Goal: Transaction & Acquisition: Purchase product/service

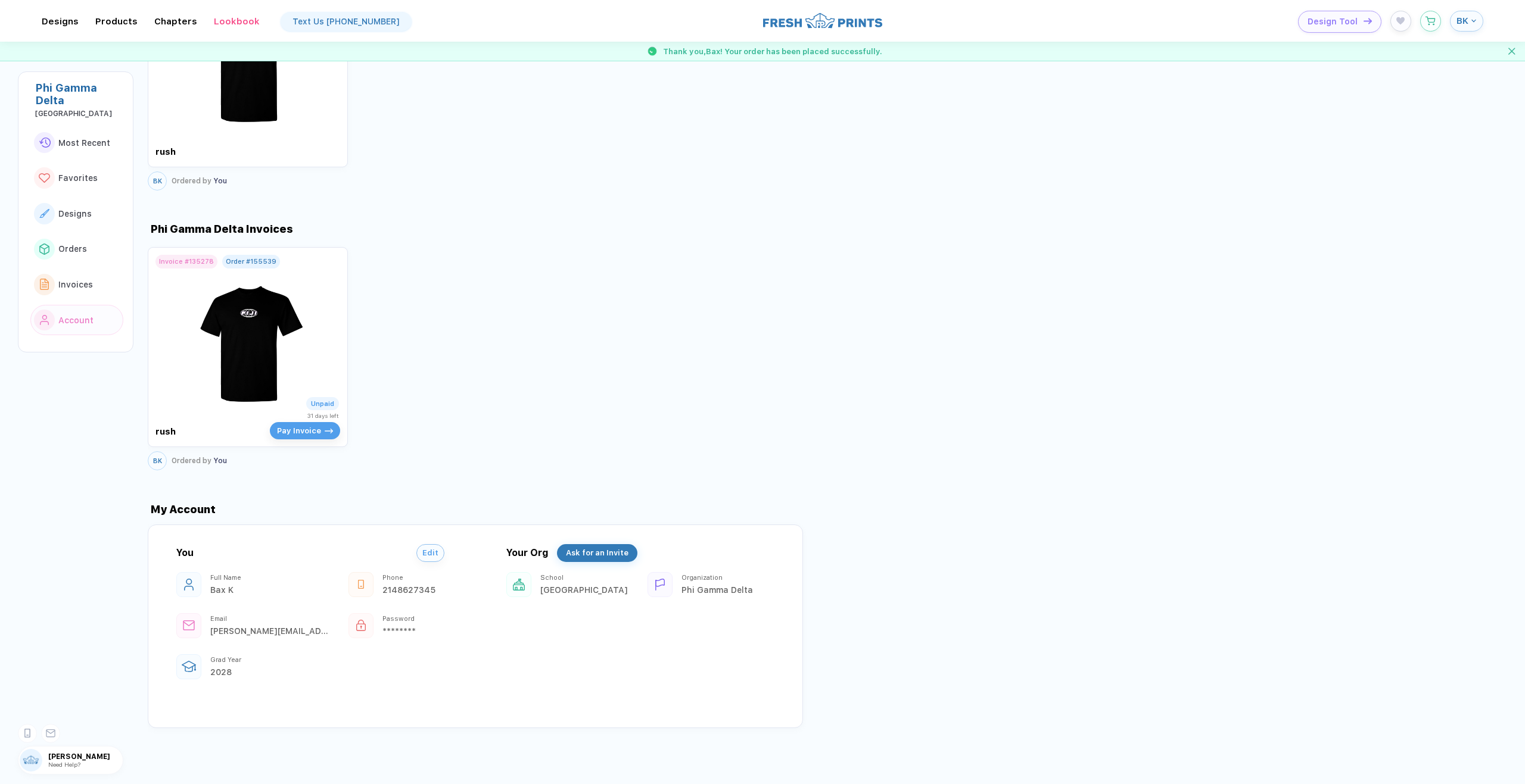
scroll to position [970, 0]
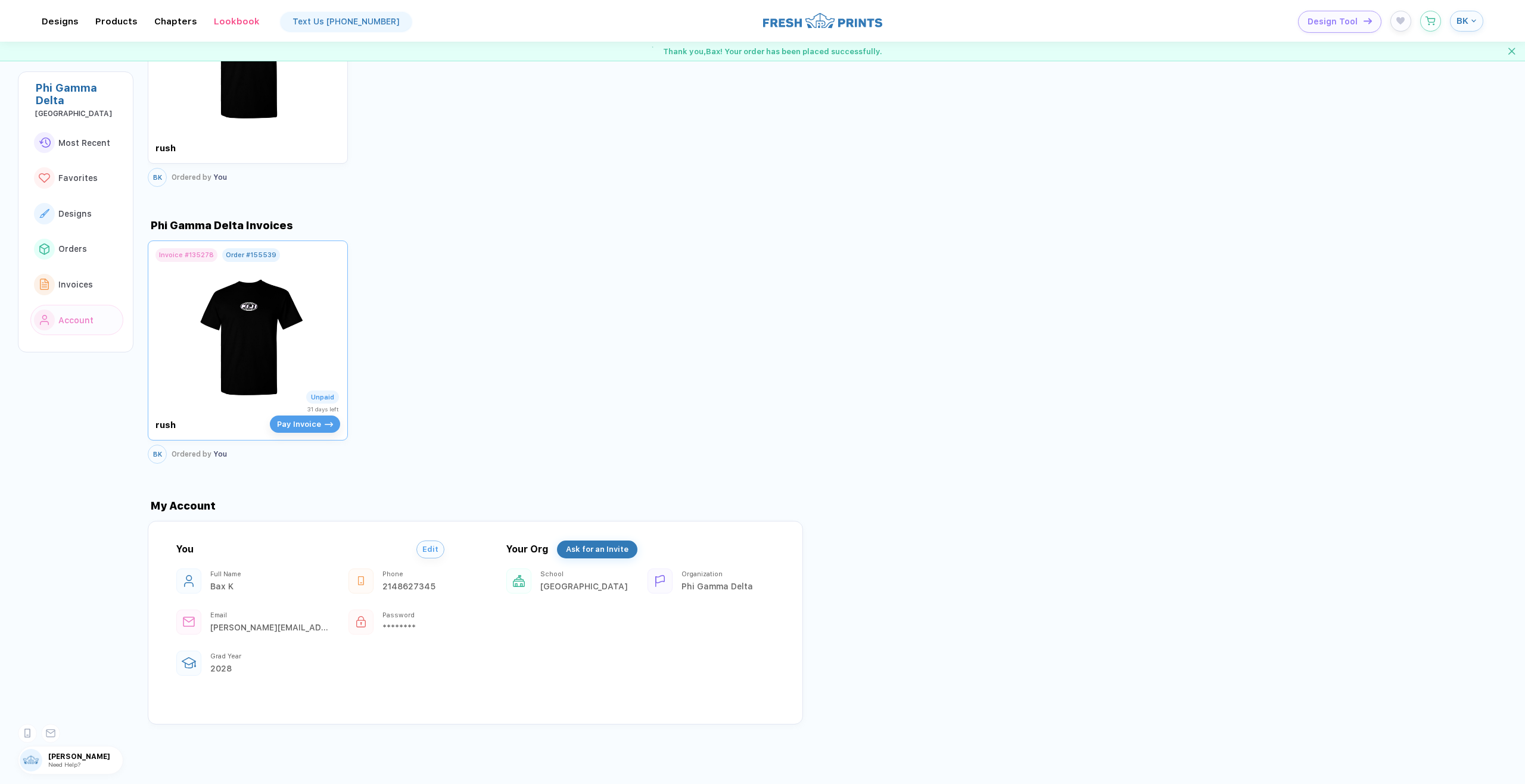
click at [245, 368] on img at bounding box center [248, 332] width 134 height 140
click at [330, 438] on div "Invoice # 135278 Order # 155539 rush Unpaid 31 days left Pay Invoice" at bounding box center [248, 341] width 200 height 200
click at [319, 424] on span "Pay Invoice" at bounding box center [299, 424] width 44 height 9
click at [307, 421] on span "Pay Invoice" at bounding box center [299, 424] width 44 height 9
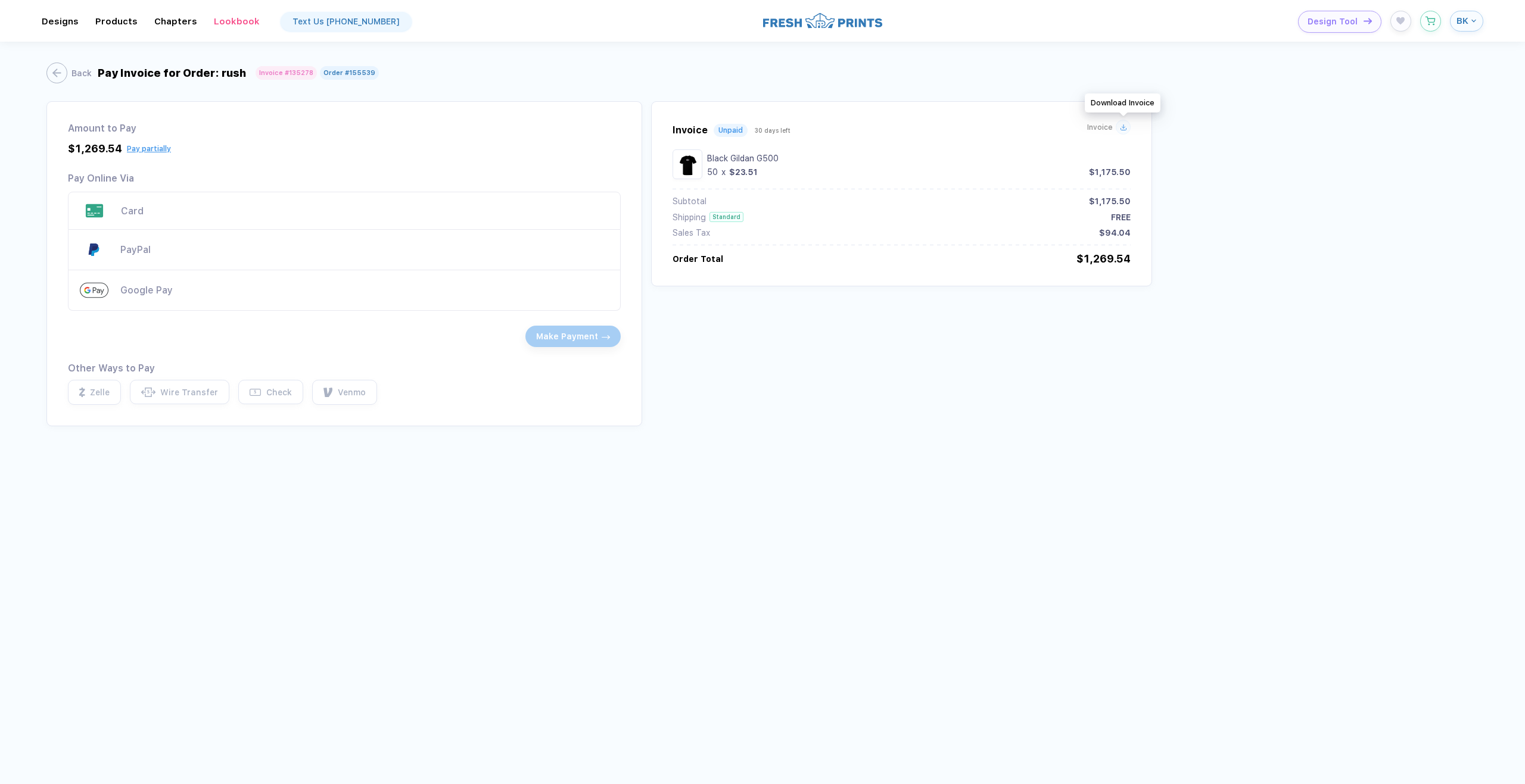
click at [1121, 135] on div "Invoice Unpaid 30 days left Invoice" at bounding box center [901, 130] width 458 height 15
click at [1121, 124] on icon at bounding box center [1123, 127] width 7 height 7
click at [1480, 21] on button "BK" at bounding box center [1466, 21] width 33 height 21
click at [57, 69] on div "button" at bounding box center [50, 72] width 21 height 21
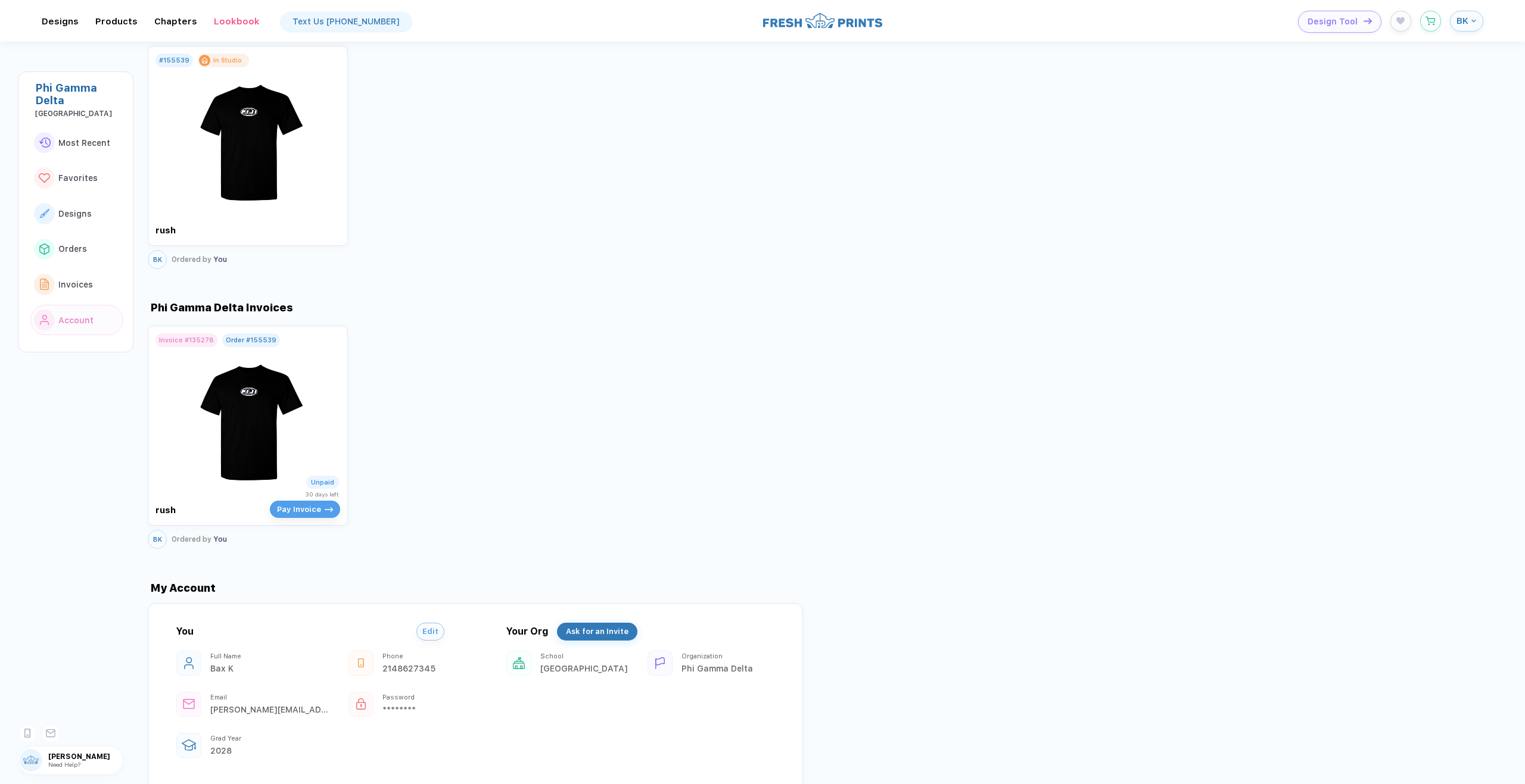
scroll to position [953, 0]
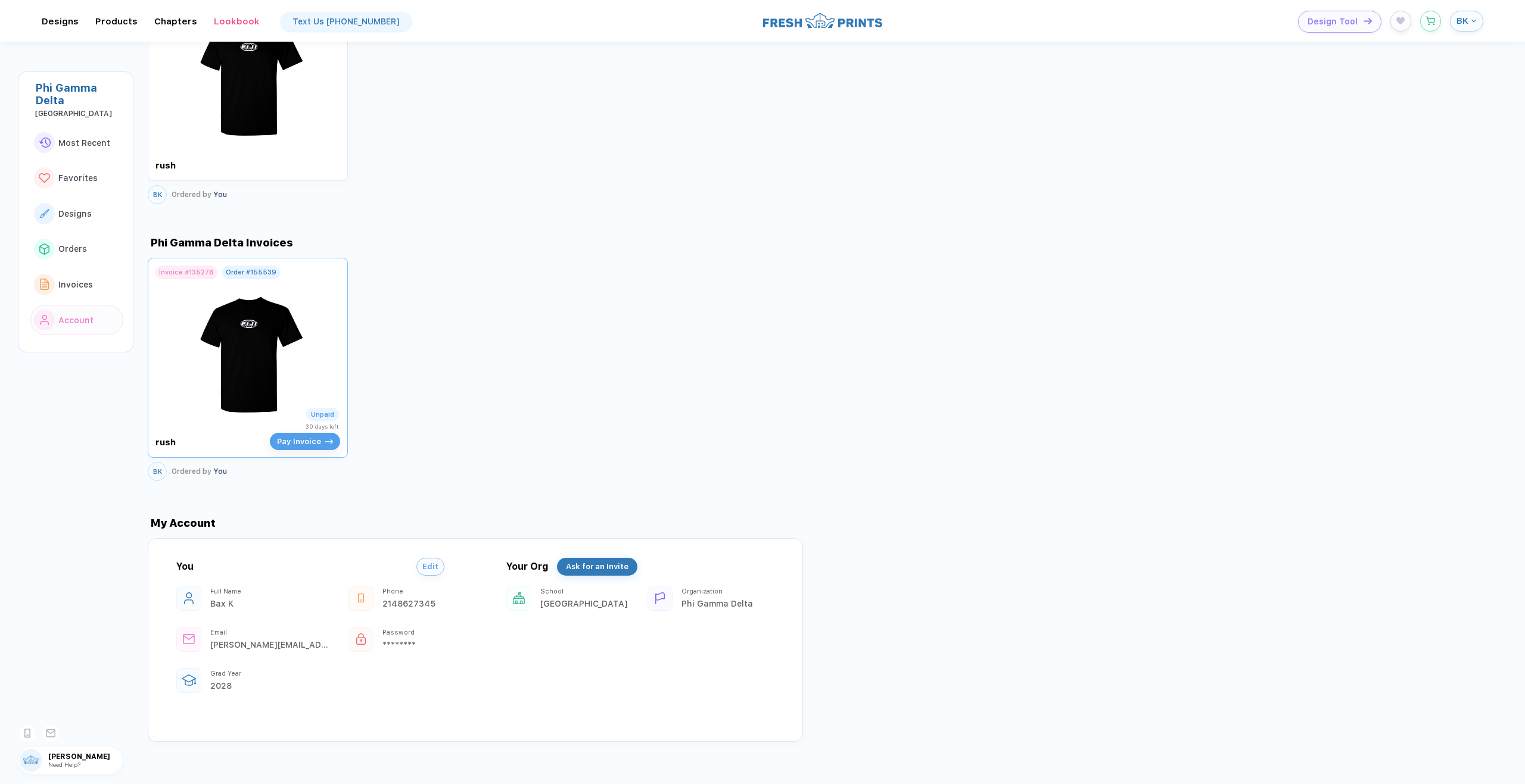
click at [260, 385] on img at bounding box center [248, 349] width 134 height 140
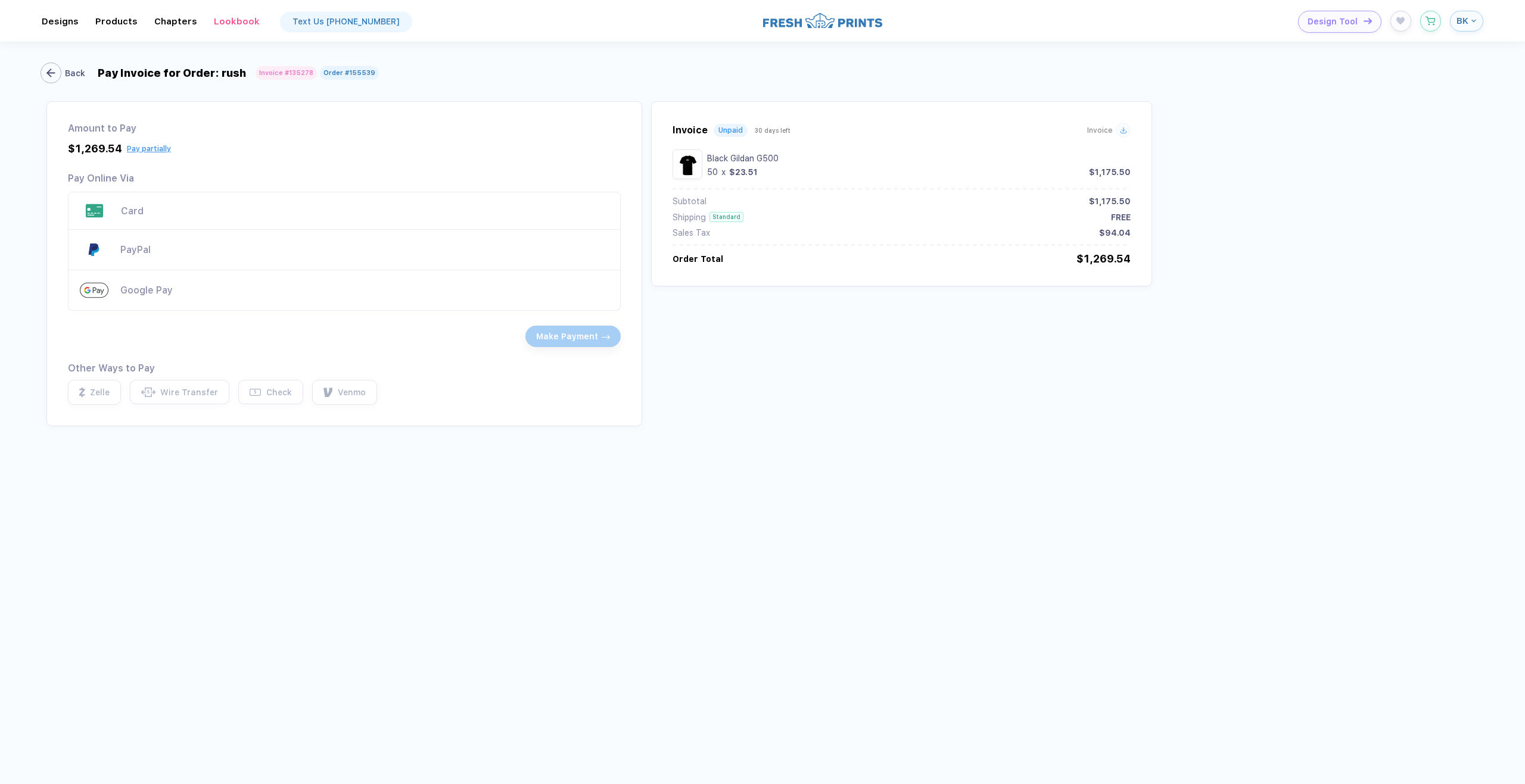
click at [52, 74] on icon "button" at bounding box center [51, 73] width 9 height 9
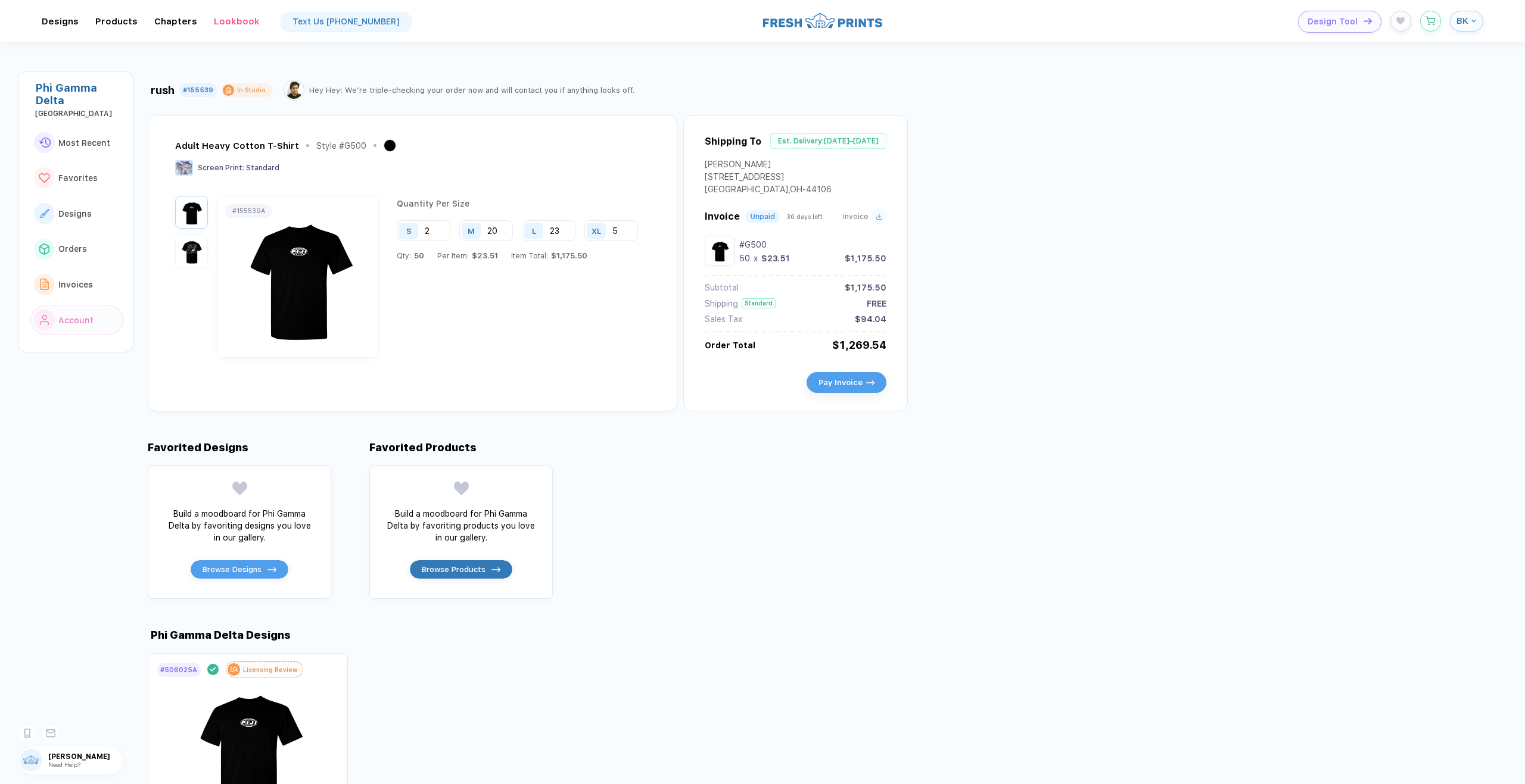
click at [832, 137] on div "Est. Delivery: [DATE]–[DATE]" at bounding box center [828, 141] width 116 height 16
click at [463, 90] on div "Hey Hey! We’re triple-checking your order now and will contact you if anything …" at bounding box center [471, 90] width 325 height 9
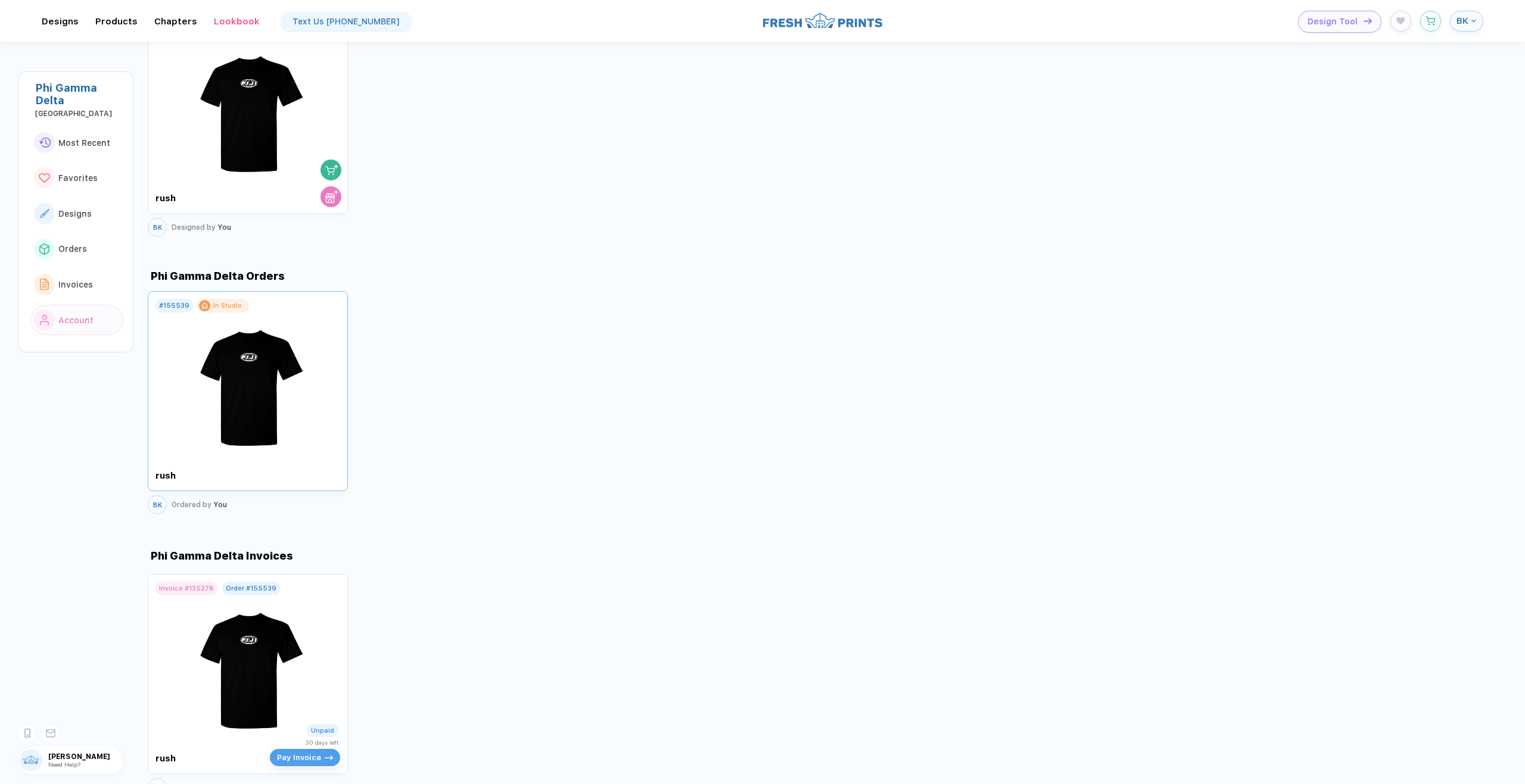
scroll to position [970, 0]
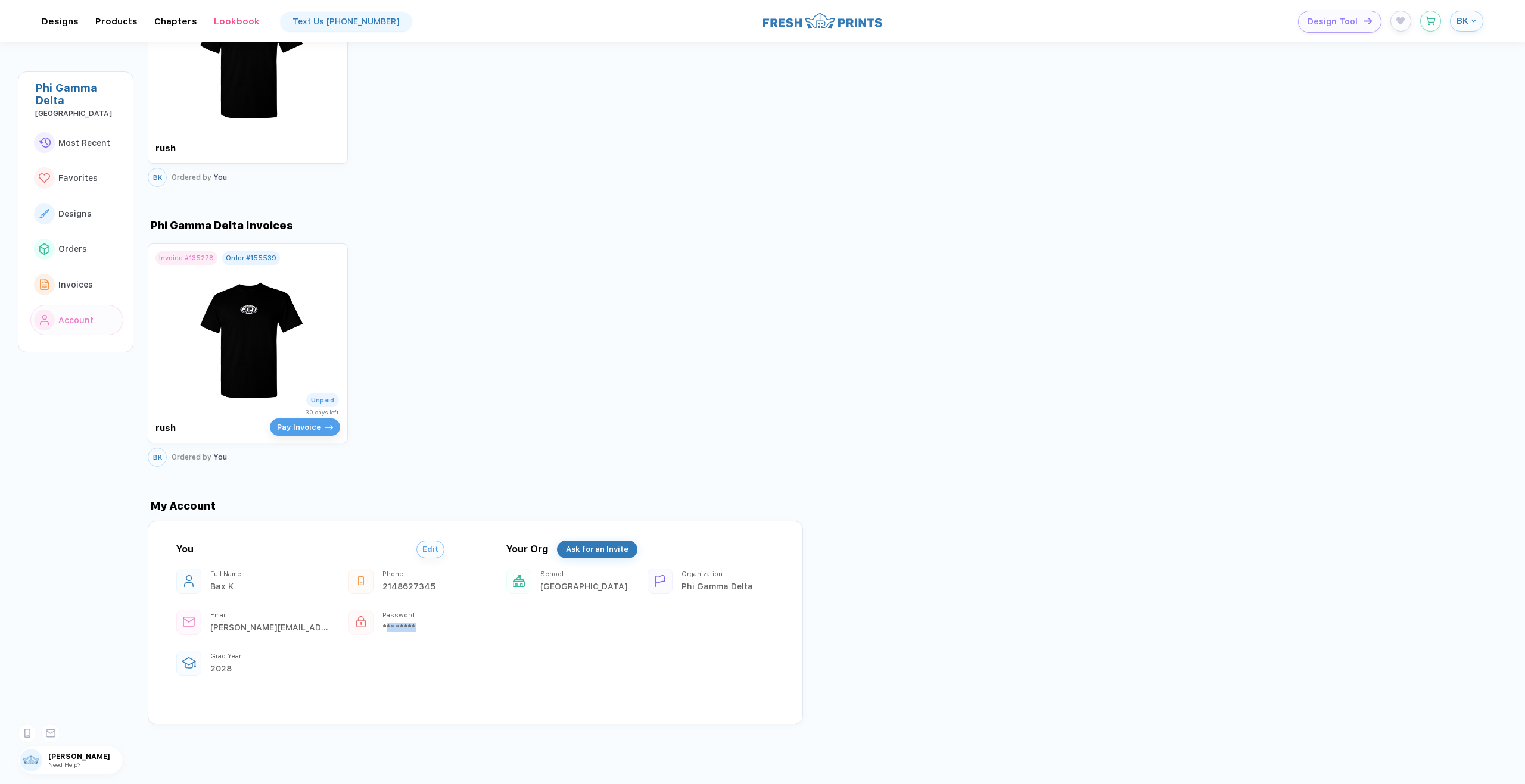
drag, startPoint x: 386, startPoint y: 623, endPoint x: 416, endPoint y: 627, distance: 30.3
click at [416, 627] on div "********" at bounding box center [443, 627] width 122 height 9
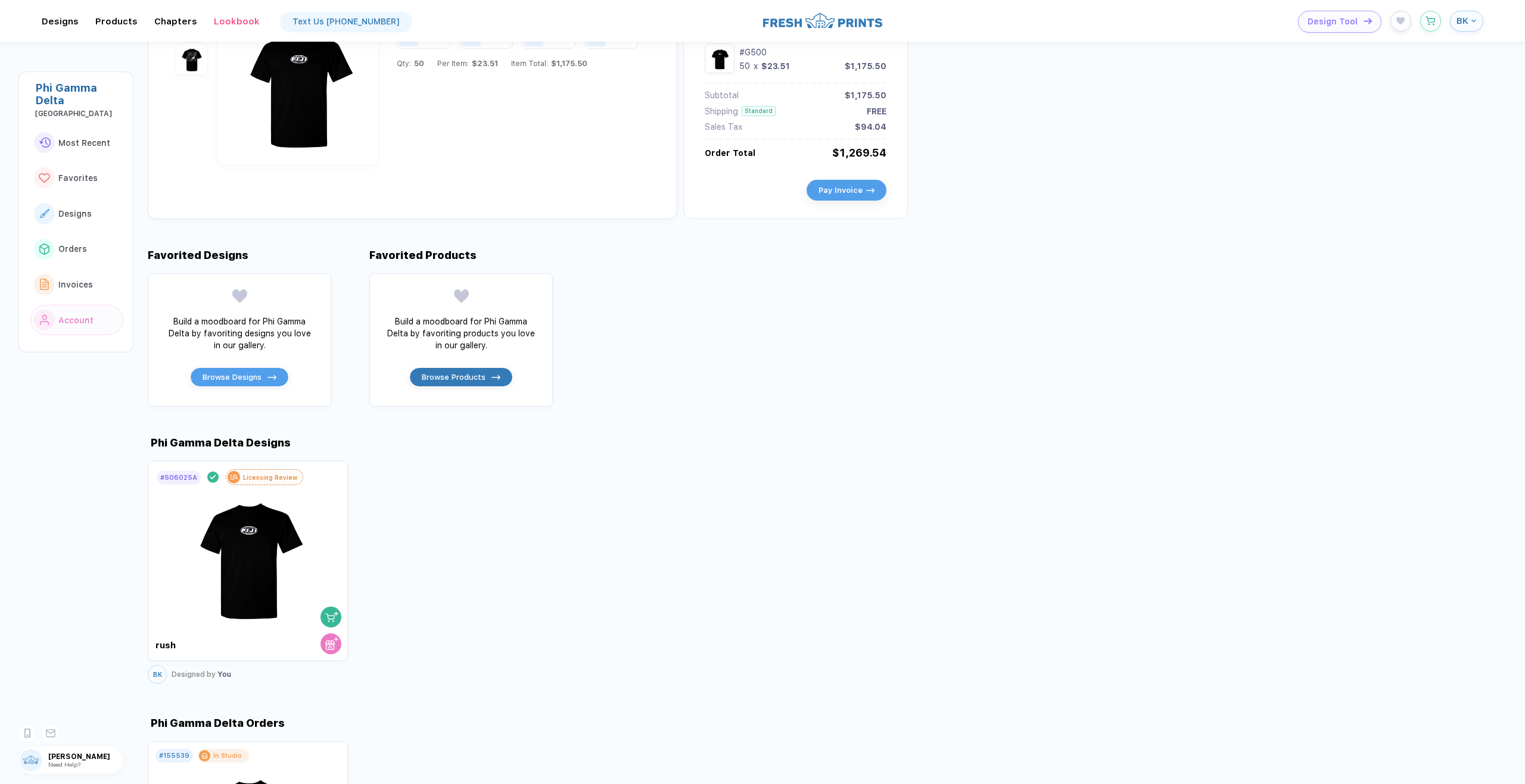
scroll to position [0, 0]
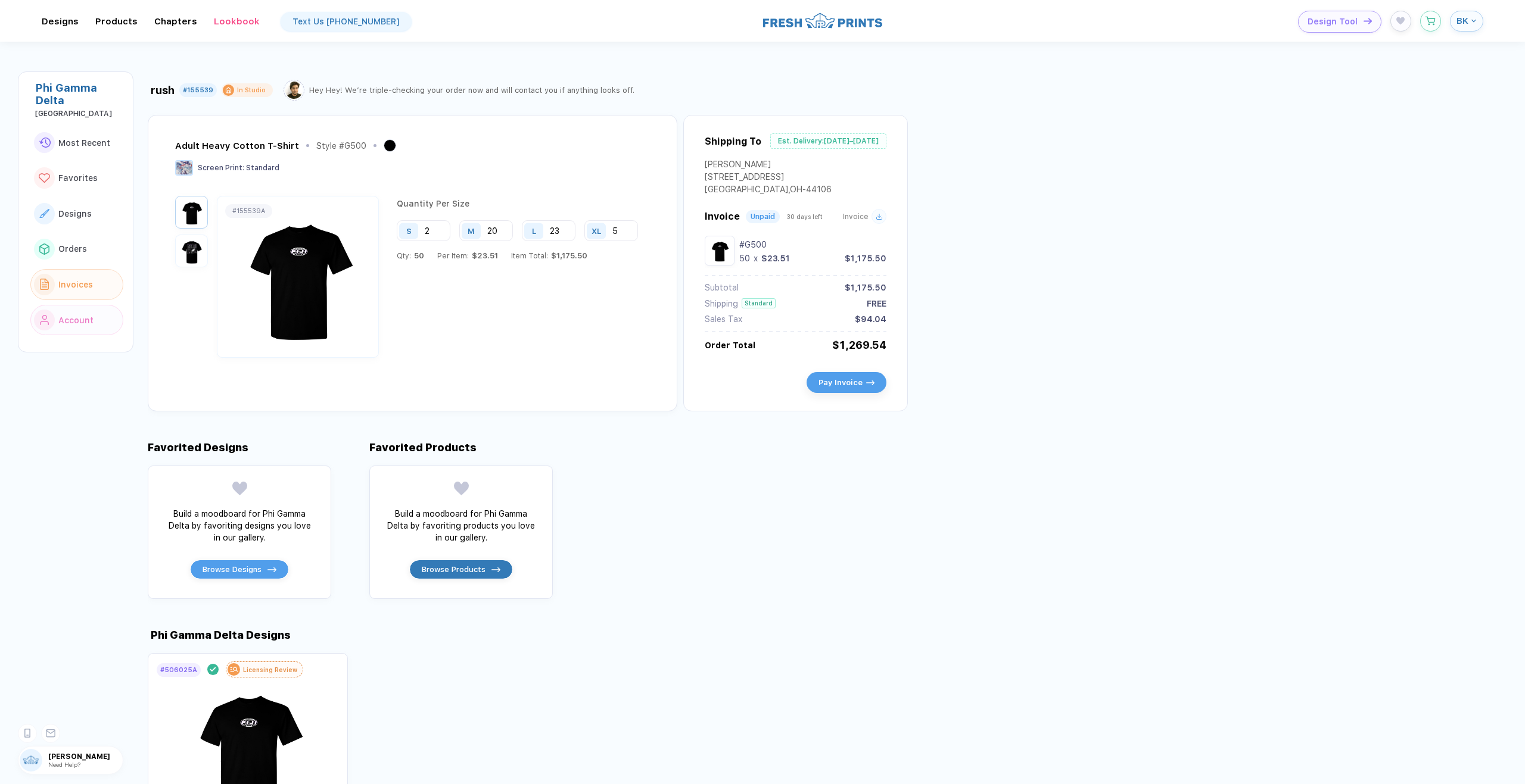
click at [85, 275] on button "Invoices" at bounding box center [76, 285] width 93 height 31
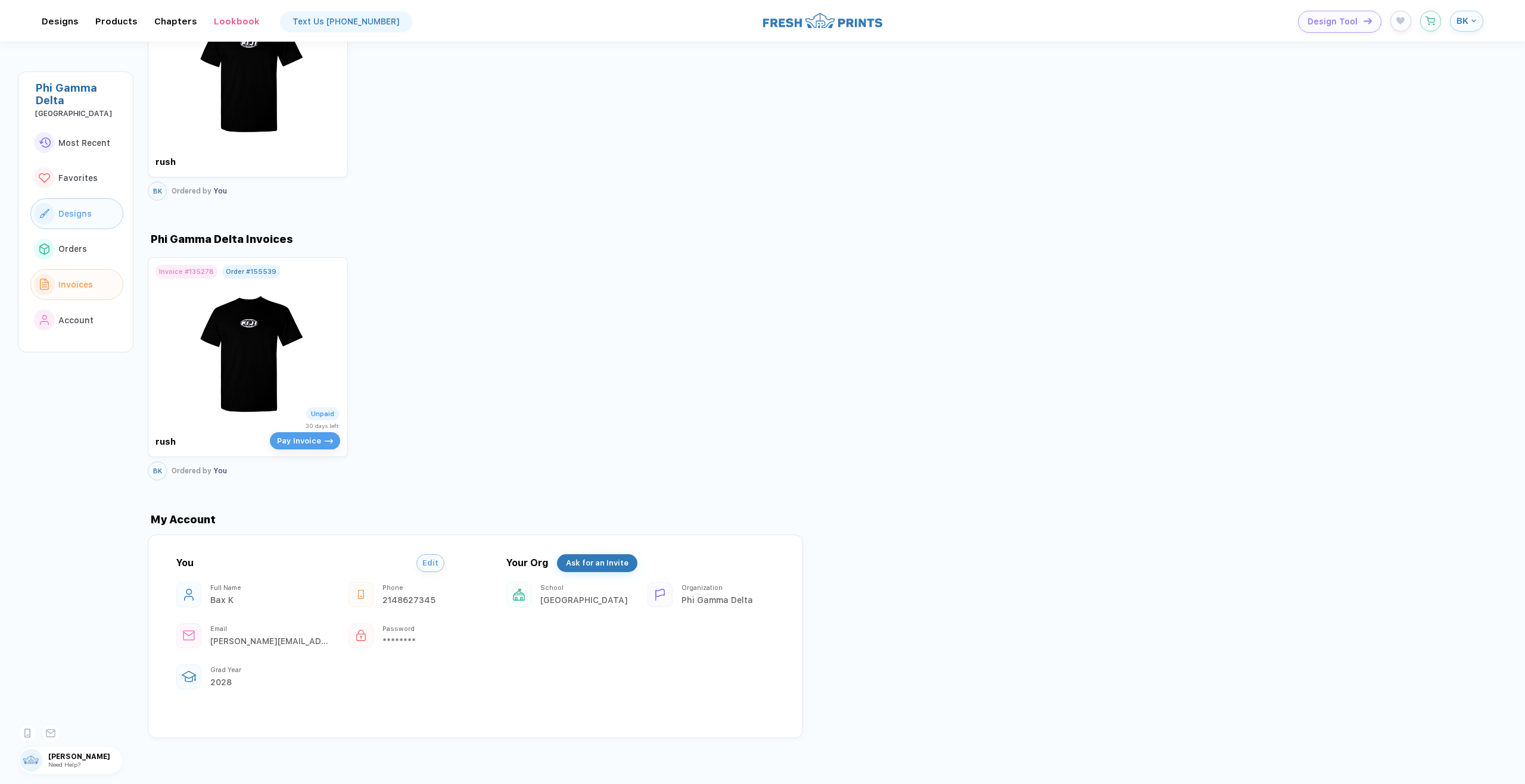
scroll to position [970, 0]
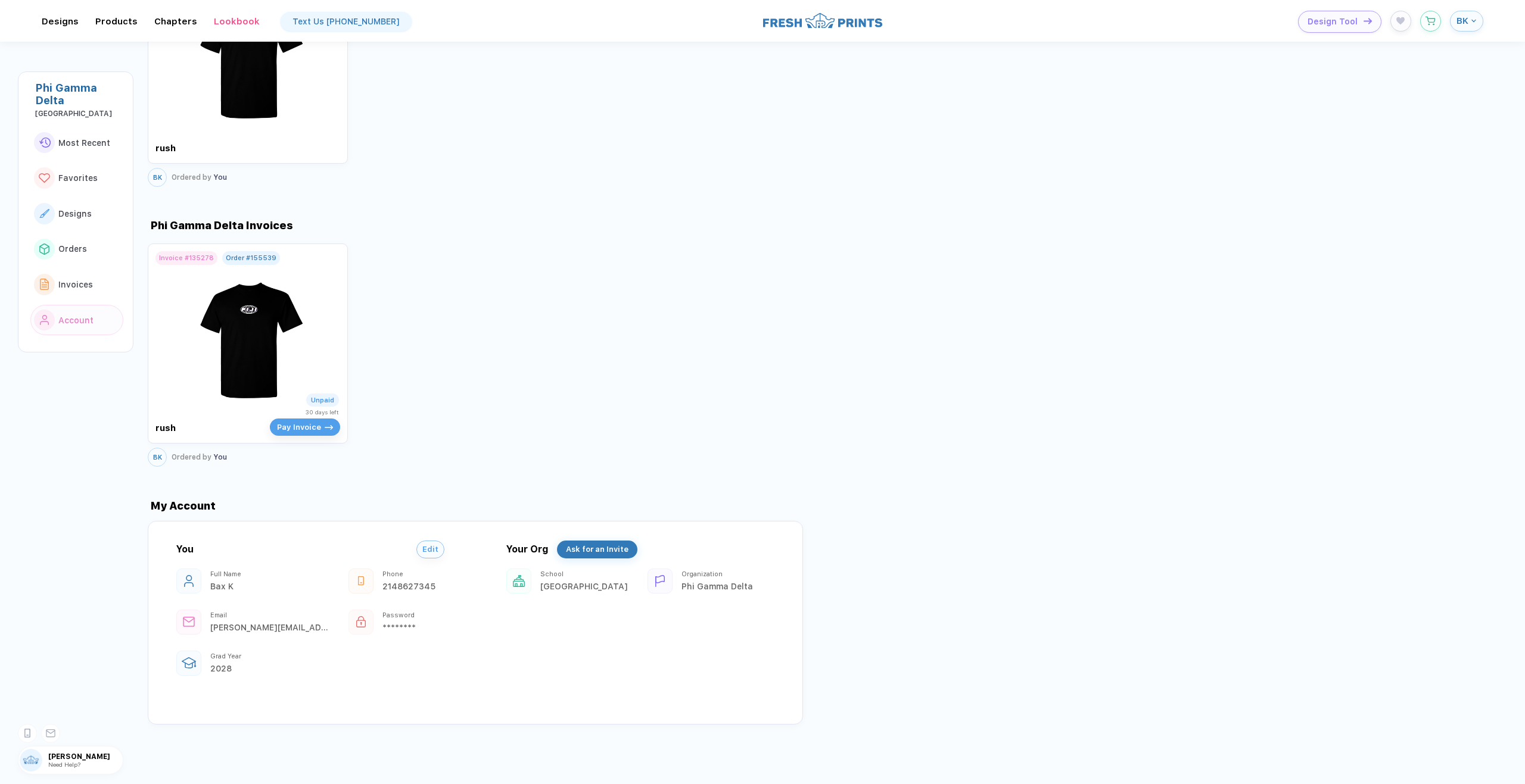
click at [58, 93] on div "Phi Gamma Delta" at bounding box center [79, 93] width 88 height 25
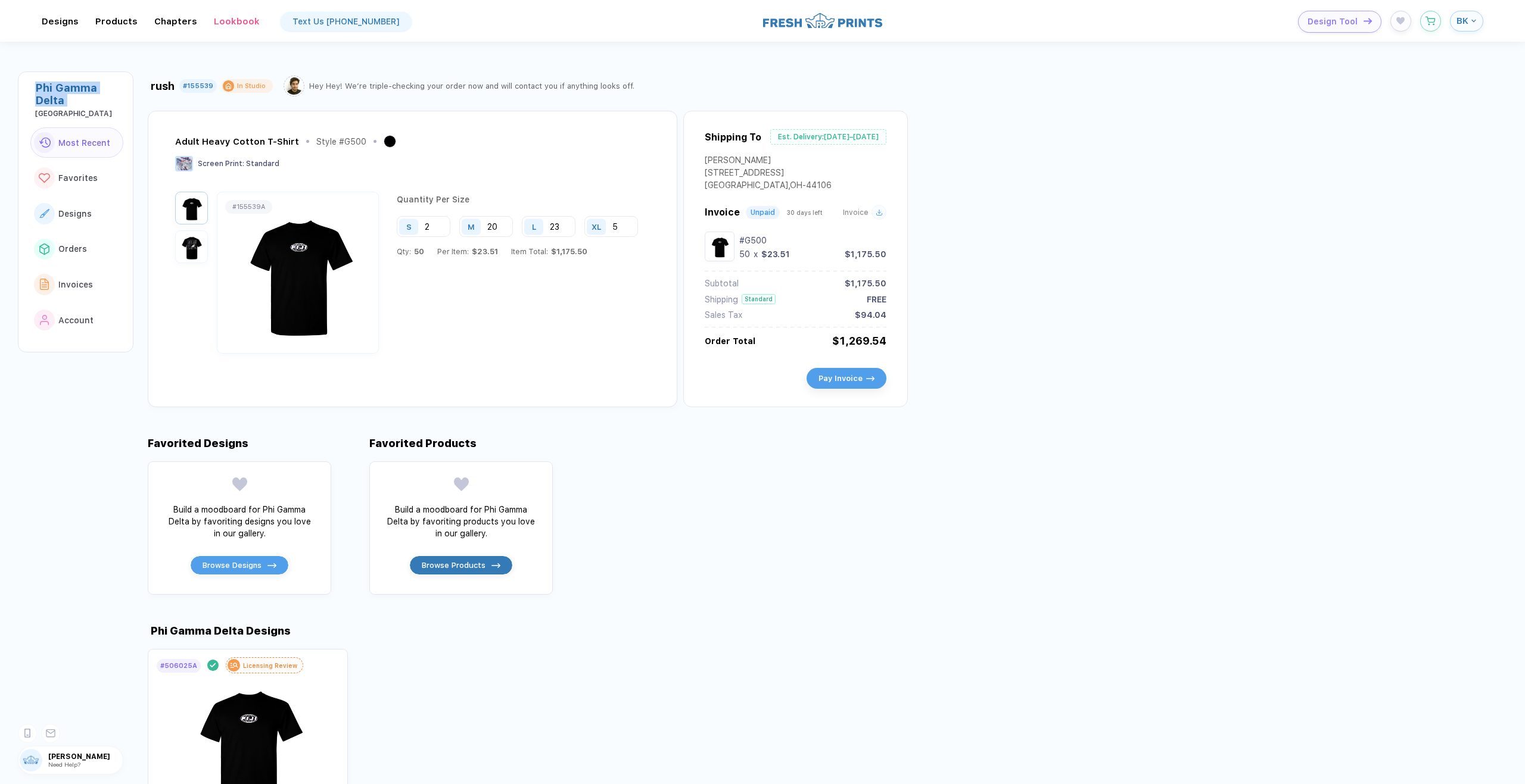
scroll to position [0, 0]
